Goal: Task Accomplishment & Management: Use online tool/utility

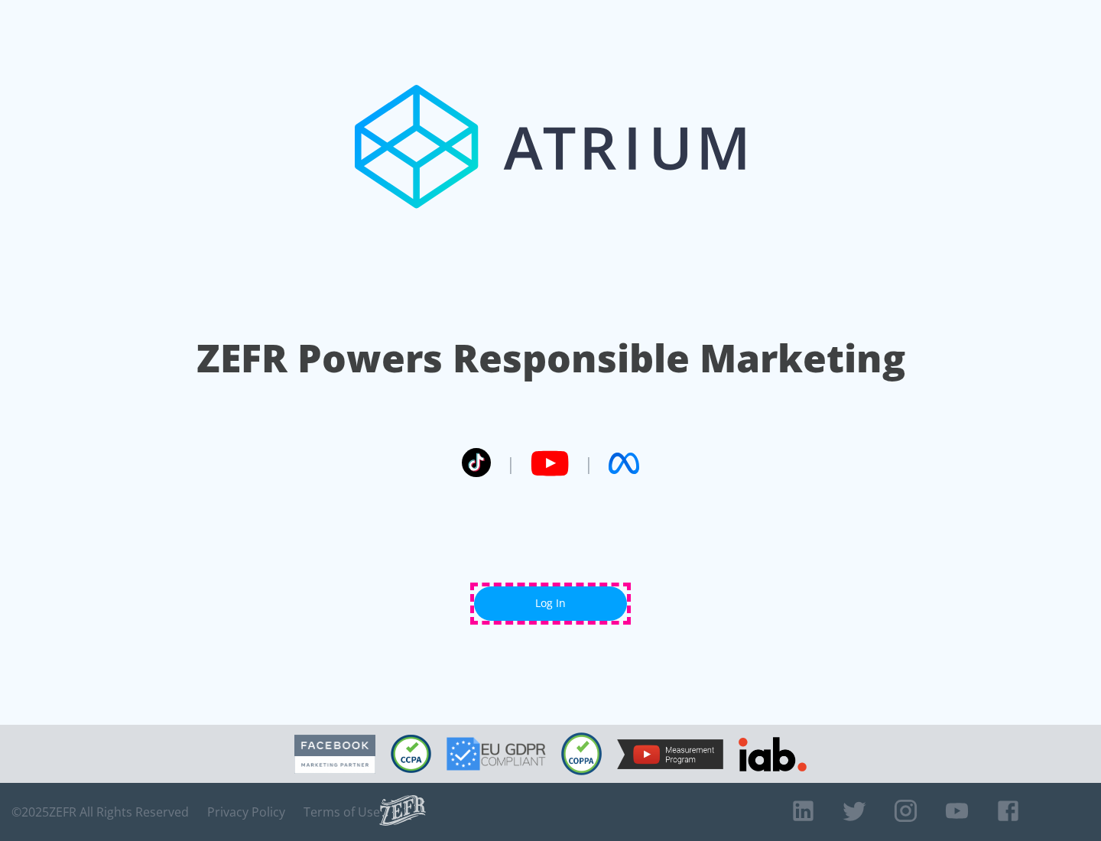
click at [551, 603] on link "Log In" at bounding box center [550, 603] width 153 height 34
